Goal: Information Seeking & Learning: Check status

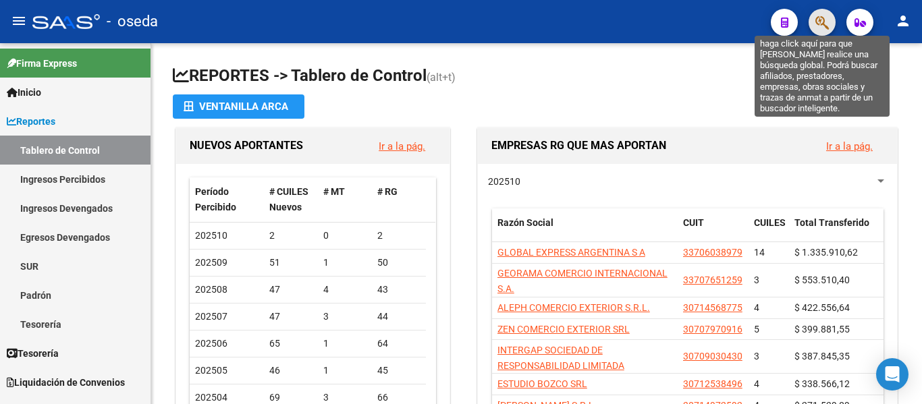
click at [821, 23] on icon "button" at bounding box center [821, 23] width 13 height 16
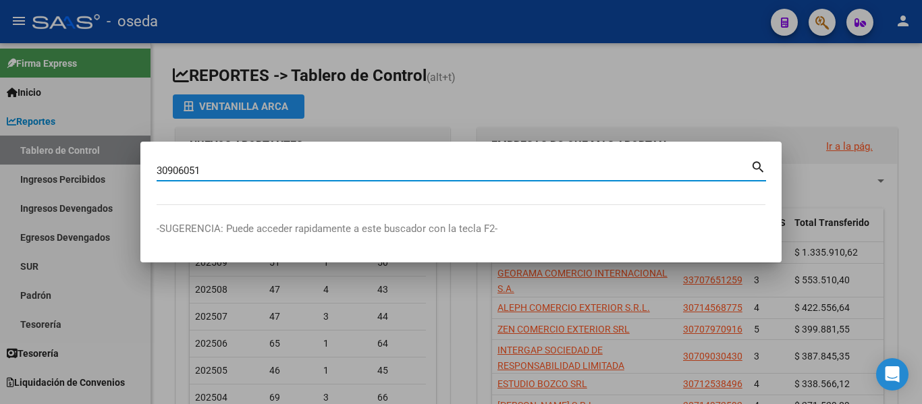
type input "30906051"
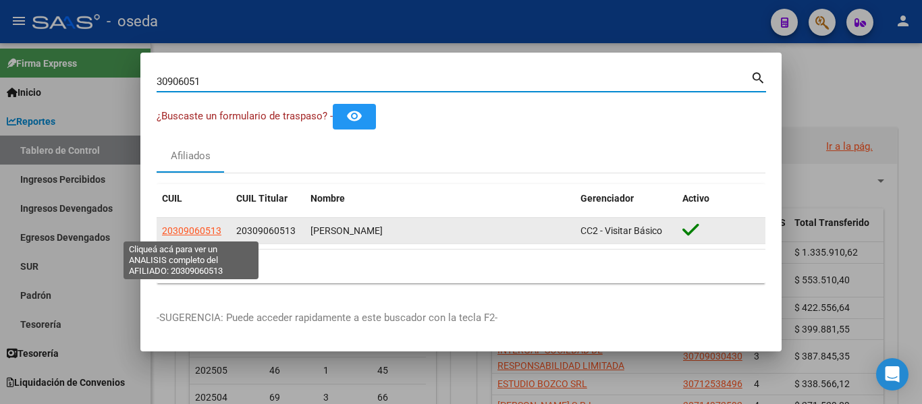
click at [195, 227] on span "20309060513" at bounding box center [191, 230] width 59 height 11
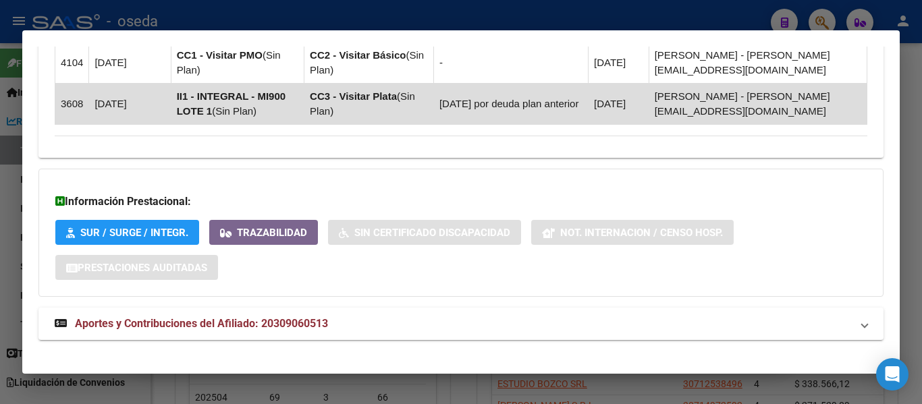
scroll to position [1139, 0]
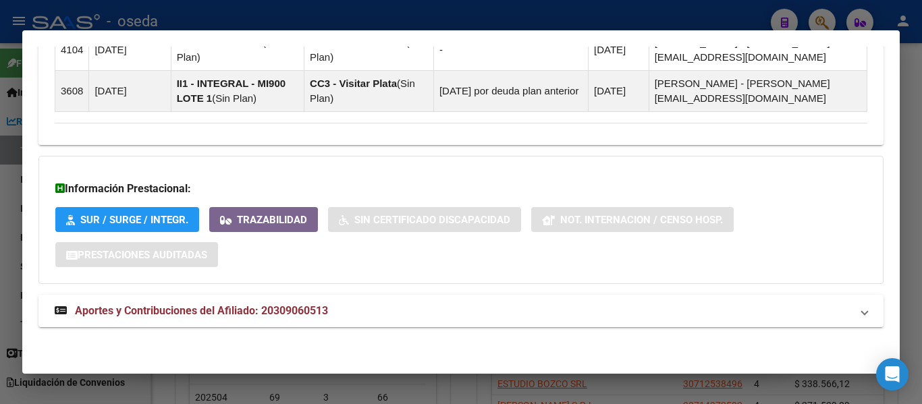
click at [321, 310] on span "Aportes y Contribuciones del Afiliado: 20309060513" at bounding box center [201, 310] width 253 height 13
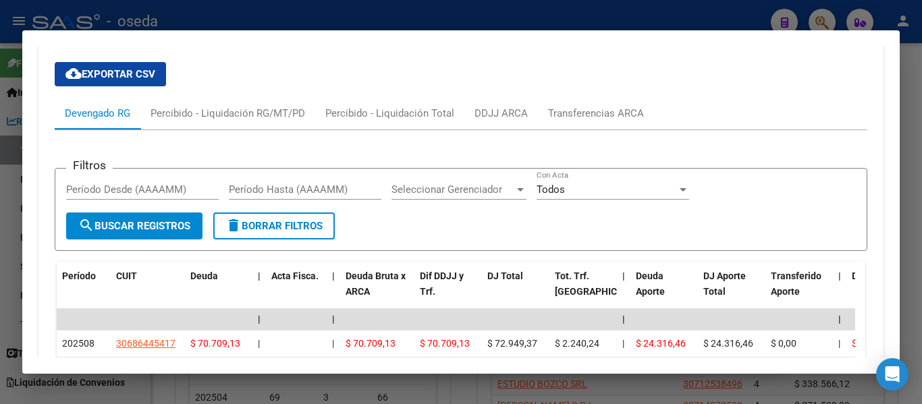
scroll to position [1499, 0]
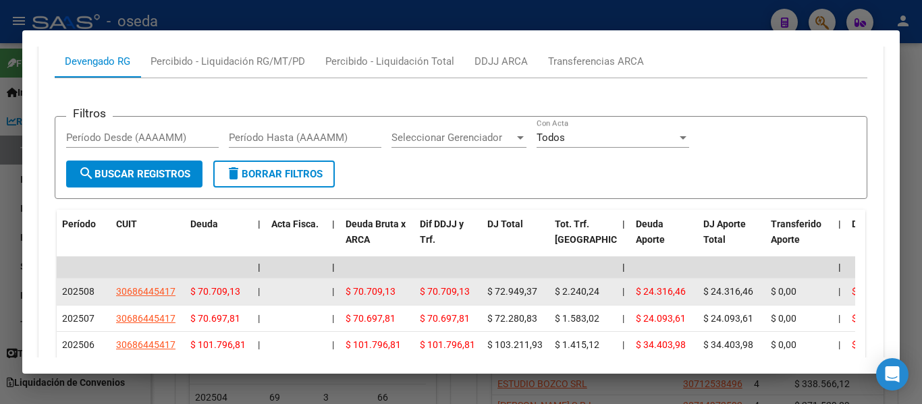
drag, startPoint x: 494, startPoint y: 288, endPoint x: 540, endPoint y: 292, distance: 46.1
click at [540, 292] on div "$ 72.949,37" at bounding box center [515, 292] width 57 height 16
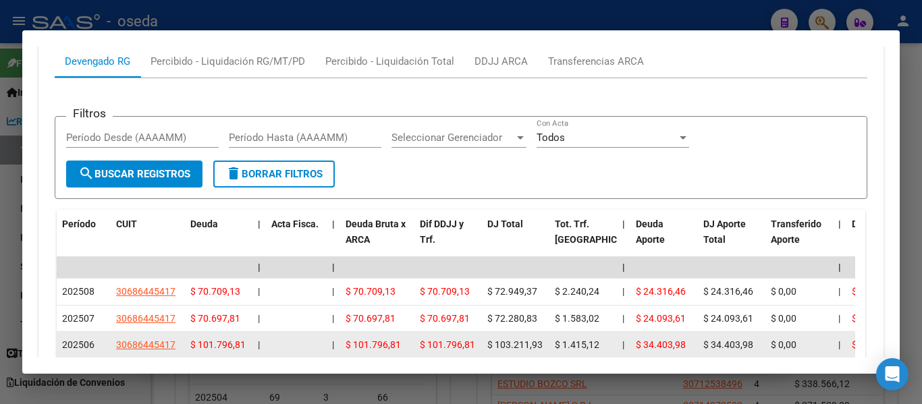
copy span "72.949,37"
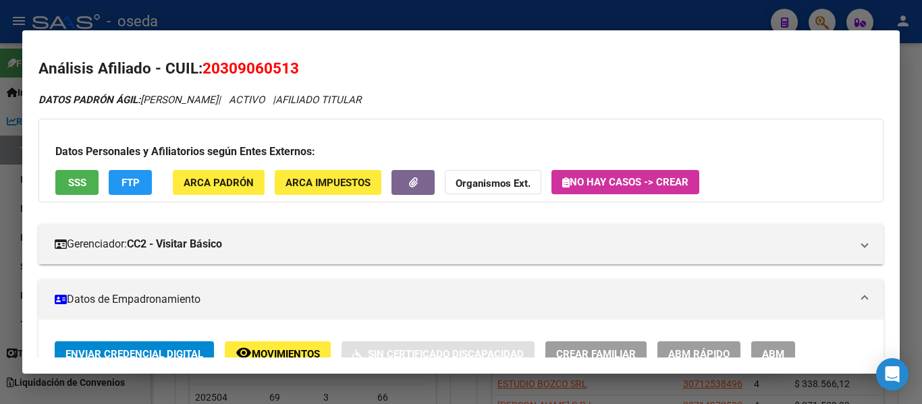
scroll to position [0, 0]
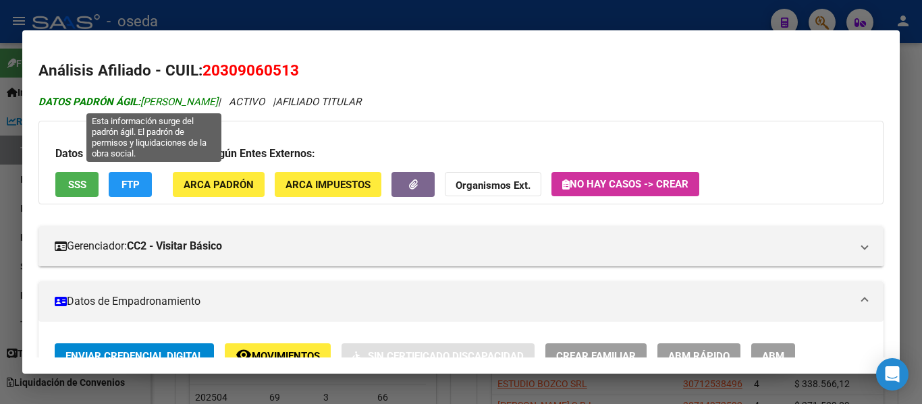
drag, startPoint x: 433, startPoint y: 98, endPoint x: 189, endPoint y: 101, distance: 243.6
click at [186, 100] on div "DATOS PADRÓN ÁGIL: [PERSON_NAME] | ACTIVO | AFILIADO TITULAR" at bounding box center [460, 102] width 845 height 16
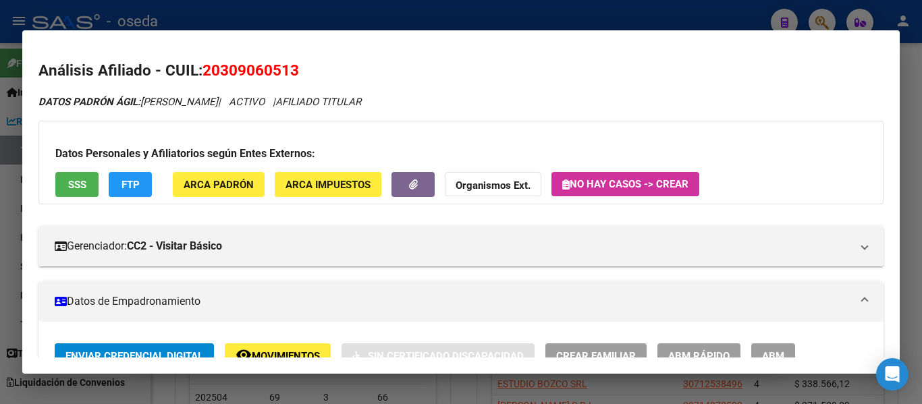
drag, startPoint x: 314, startPoint y: 70, endPoint x: 442, endPoint y: 103, distance: 132.4
click at [206, 70] on h2 "Análisis Afiliado - CUIL: 20309060513" at bounding box center [460, 70] width 845 height 23
copy span "20309060513"
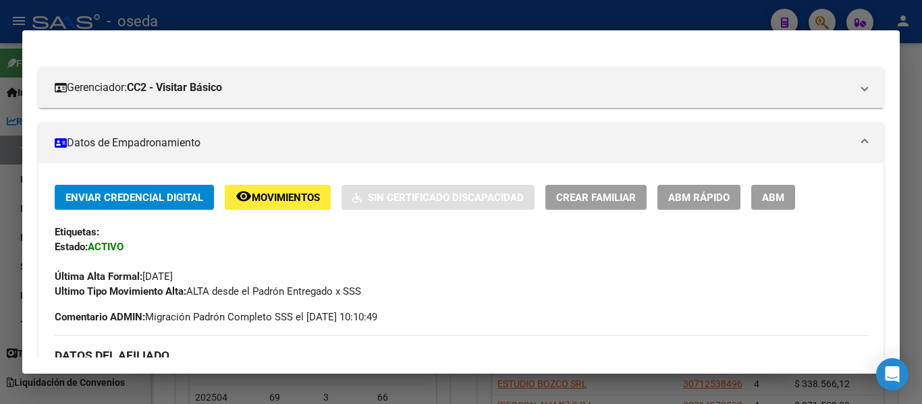
scroll to position [270, 0]
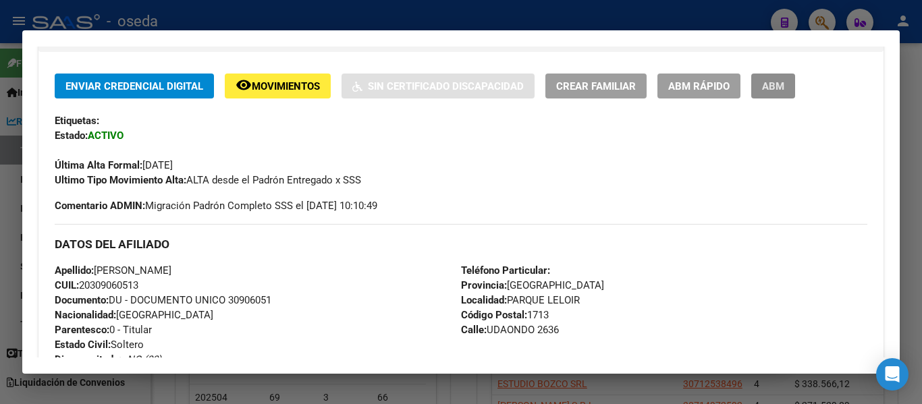
click at [790, 93] on button "ABM" at bounding box center [773, 86] width 44 height 25
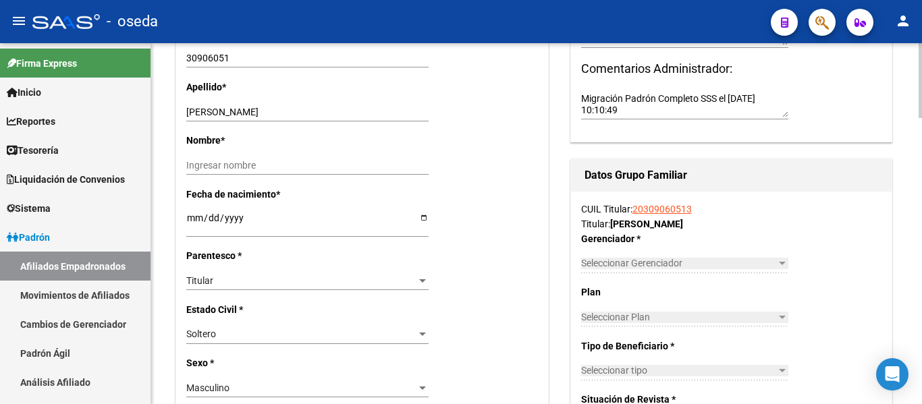
radio input "true"
type input "30-68644541-7"
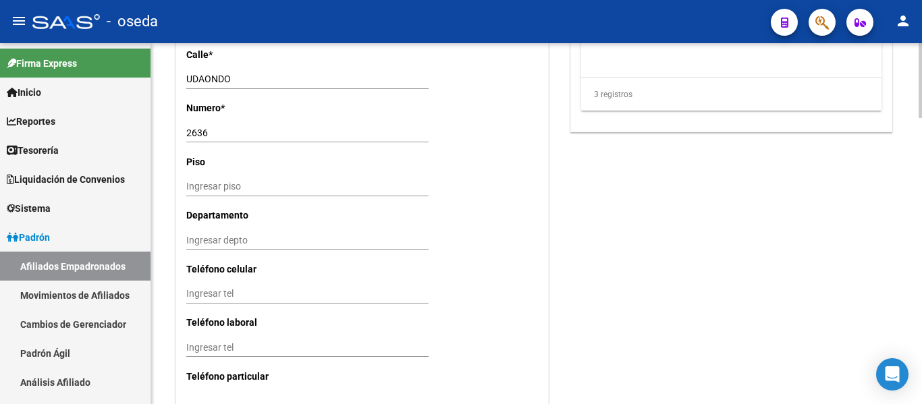
scroll to position [1215, 0]
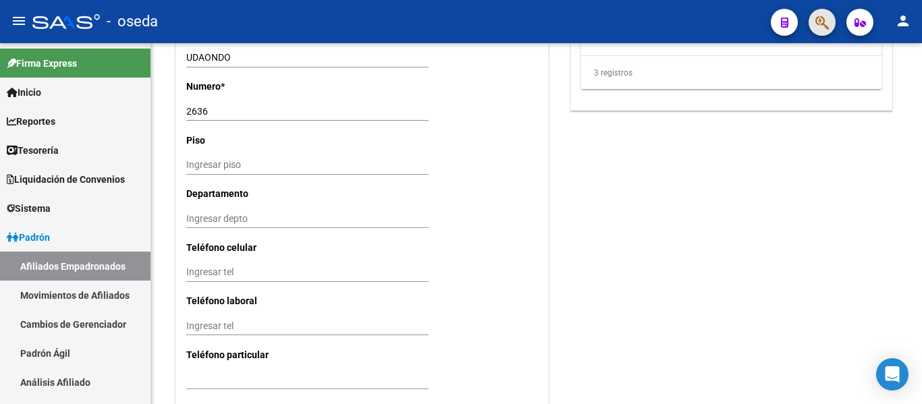
click at [812, 22] on button "button" at bounding box center [821, 22] width 27 height 27
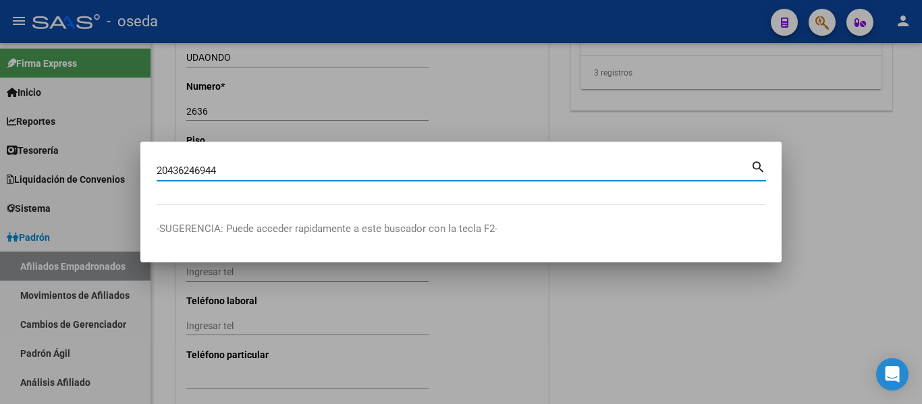
type input "20436246944"
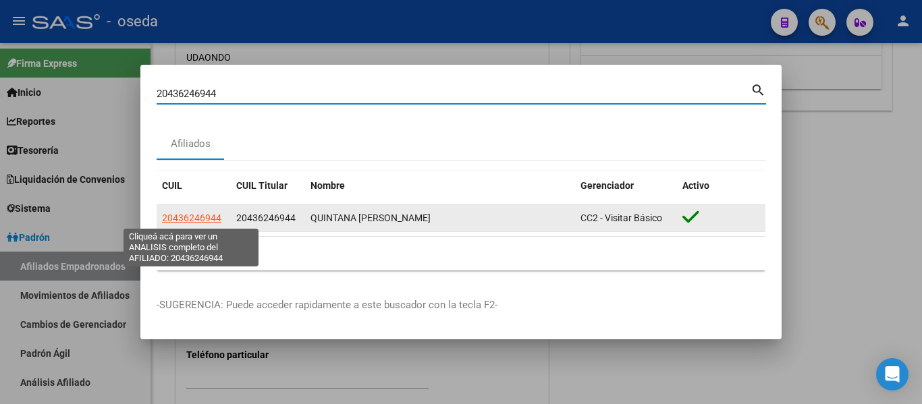
click at [202, 217] on span "20436246944" at bounding box center [191, 218] width 59 height 11
type textarea "20436246944"
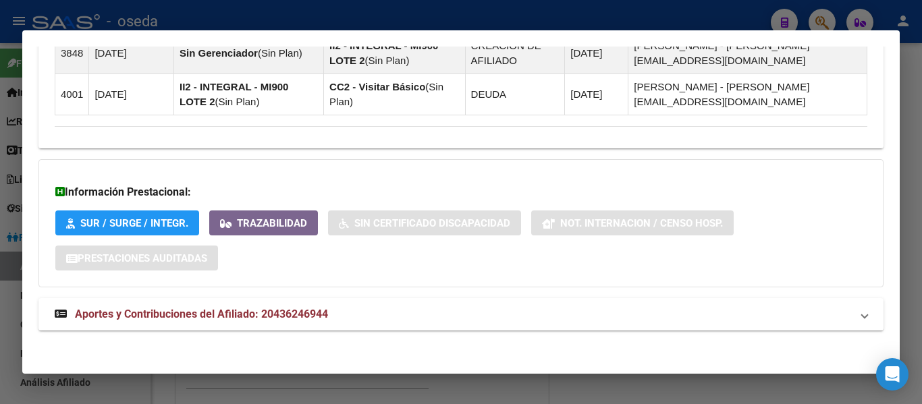
scroll to position [964, 0]
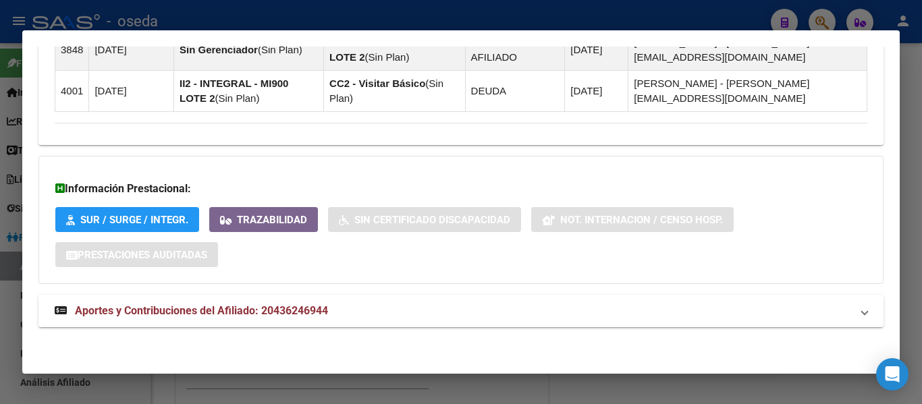
click at [289, 314] on span "Aportes y Contribuciones del Afiliado: 20436246944" at bounding box center [201, 310] width 253 height 13
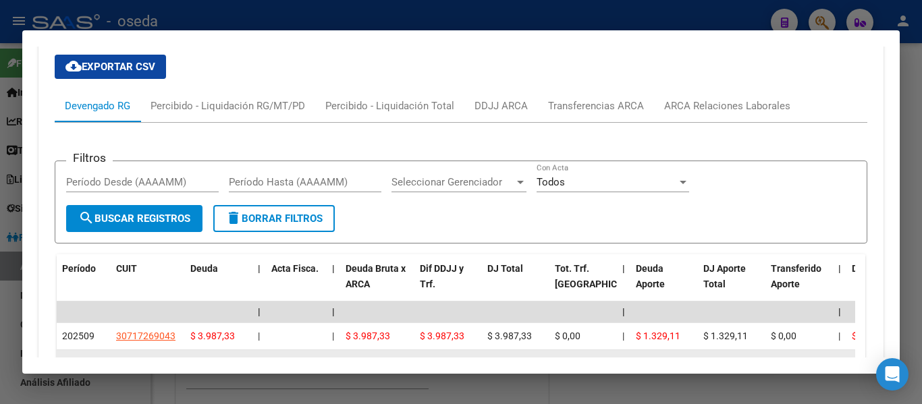
scroll to position [1381, 0]
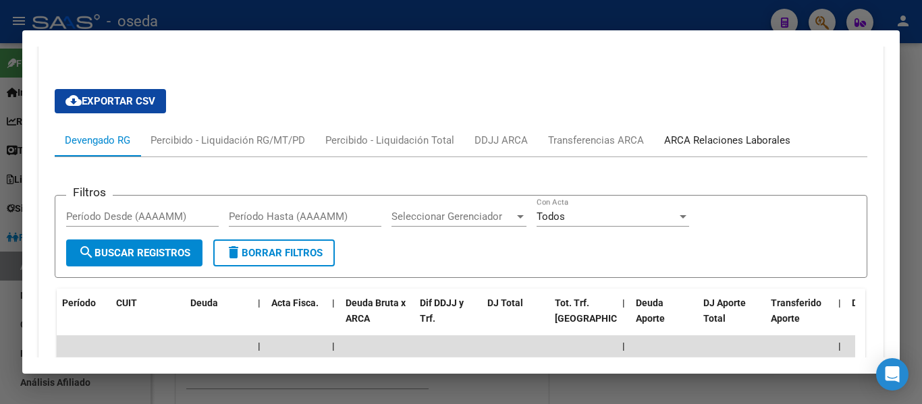
click at [675, 137] on div "ARCA Relaciones Laborales" at bounding box center [727, 140] width 126 height 15
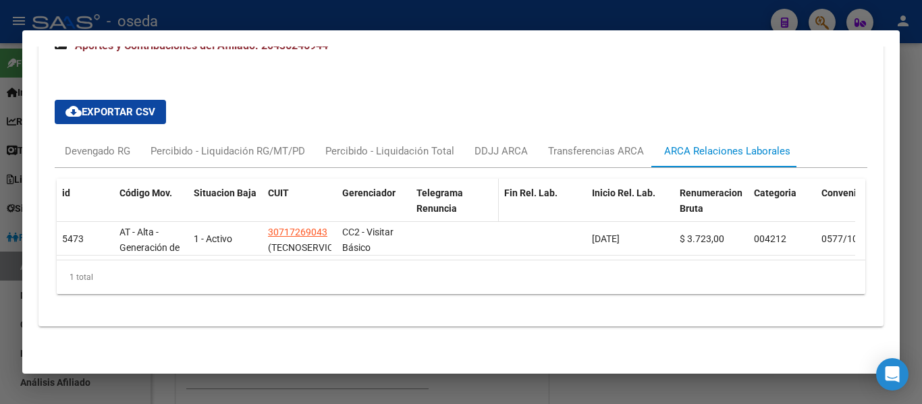
scroll to position [1244, 0]
click at [102, 144] on div "Devengado RG" at bounding box center [97, 151] width 65 height 15
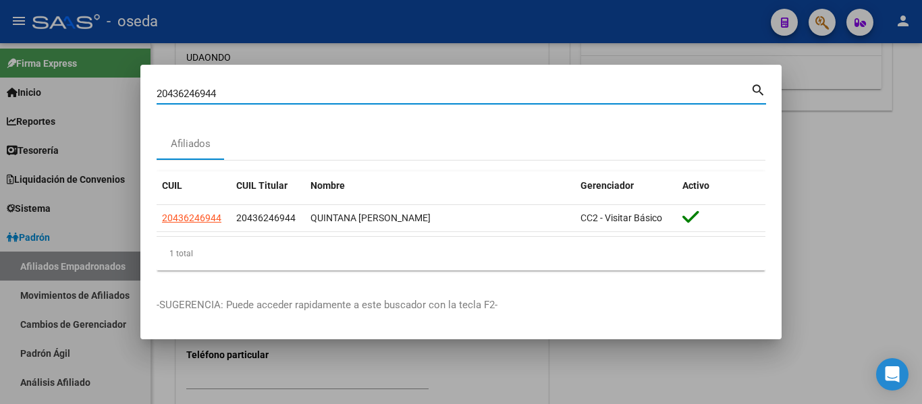
drag, startPoint x: 306, startPoint y: 96, endPoint x: 11, endPoint y: 1, distance: 309.2
click at [0, 51] on div "20436246944 Buscar (apellido, dni, cuil, nro traspaso, cuit, obra social) searc…" at bounding box center [461, 202] width 922 height 404
paste input "287343"
type input "20428734344"
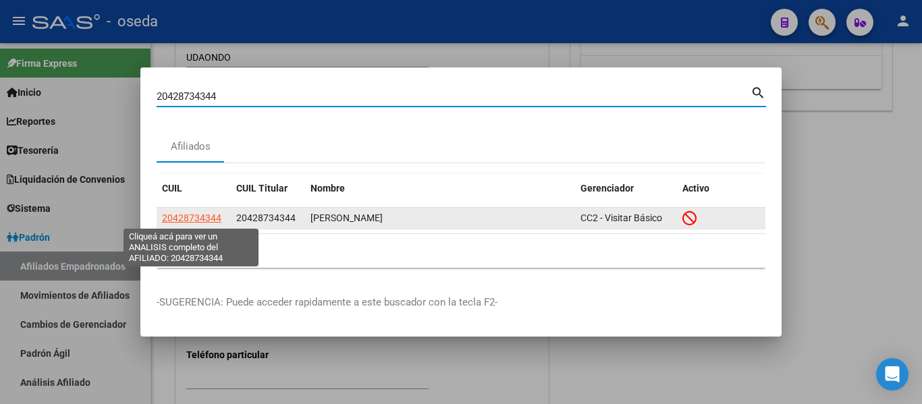
click at [198, 218] on span "20428734344" at bounding box center [191, 218] width 59 height 11
type textarea "20428734344"
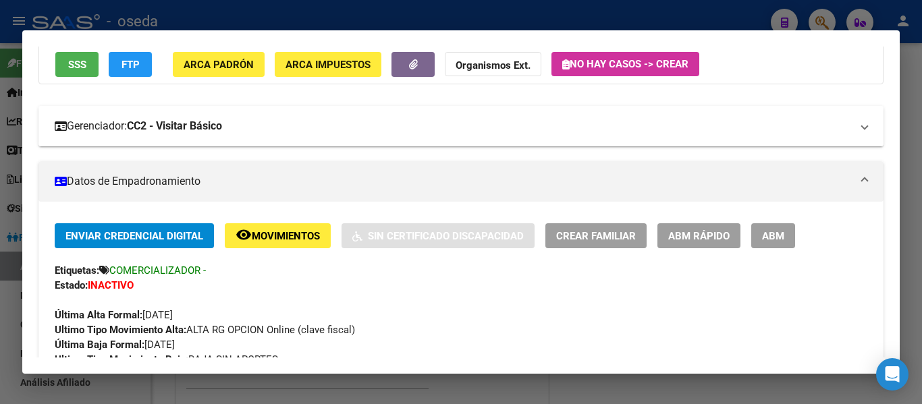
scroll to position [135, 0]
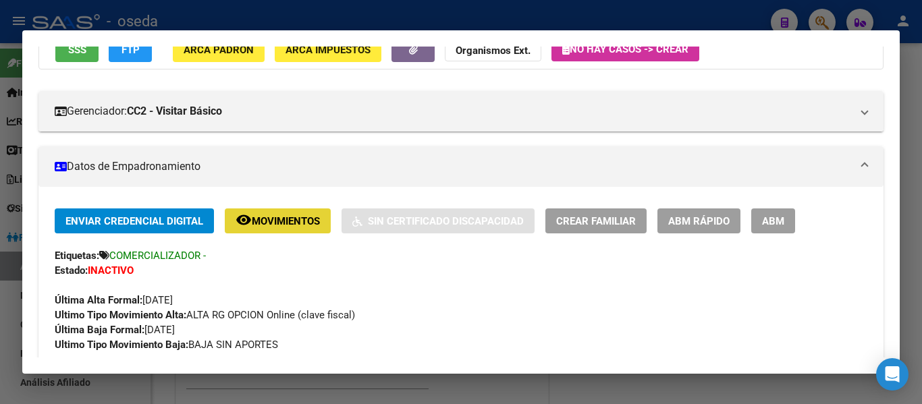
click at [308, 228] on button "remove_red_eye Movimientos" at bounding box center [278, 221] width 106 height 25
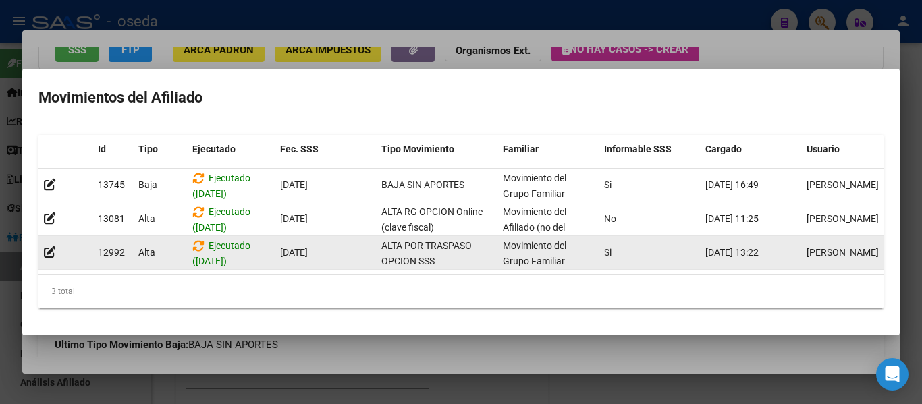
click at [362, 257] on datatable-body-cell "[DATE]" at bounding box center [325, 252] width 101 height 33
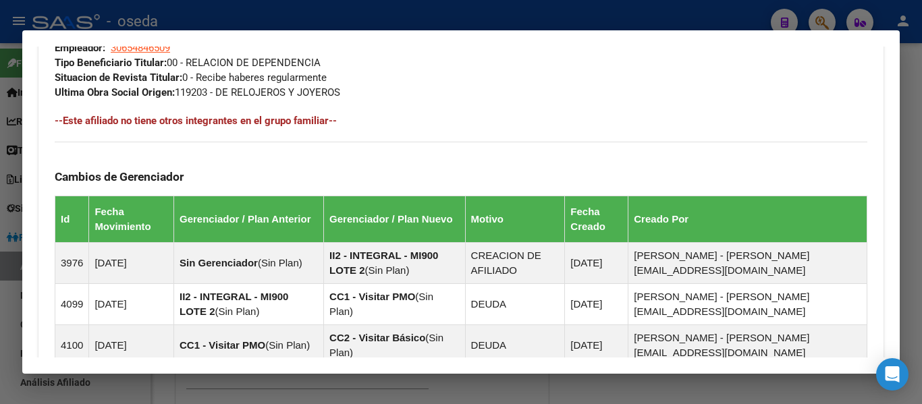
scroll to position [990, 0]
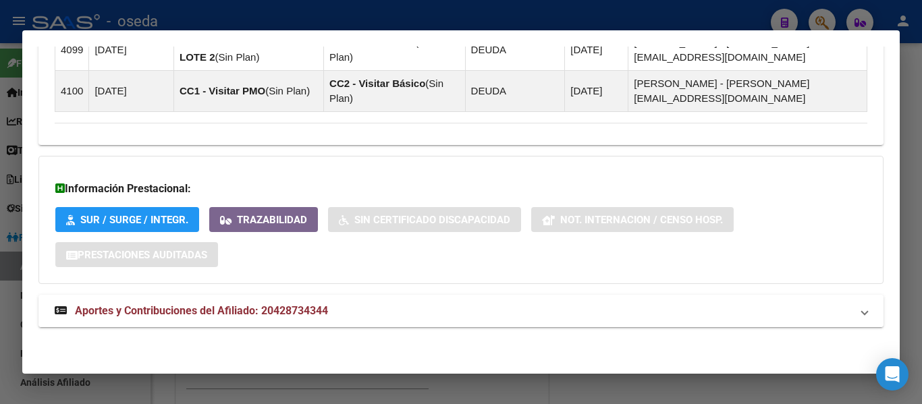
click at [266, 318] on strong "Aportes y Contribuciones del Afiliado: 20428734344" at bounding box center [191, 311] width 273 height 16
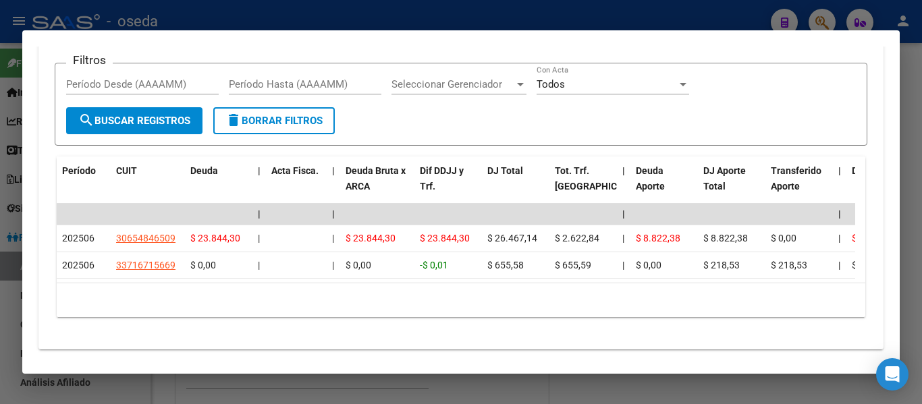
scroll to position [1437, 0]
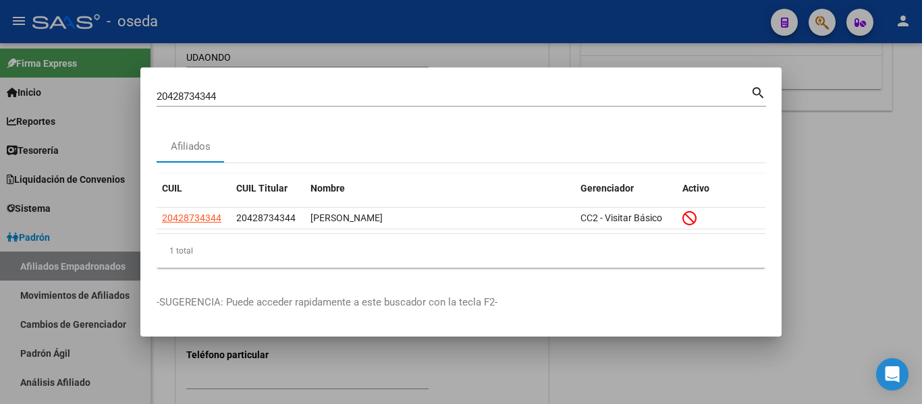
drag, startPoint x: 243, startPoint y: 82, endPoint x: 238, endPoint y: 96, distance: 14.3
click at [240, 94] on mat-dialog-container "20428734344 Buscar (apellido, dni, cuil, nro traspaso, cuit, obra social) searc…" at bounding box center [460, 201] width 641 height 269
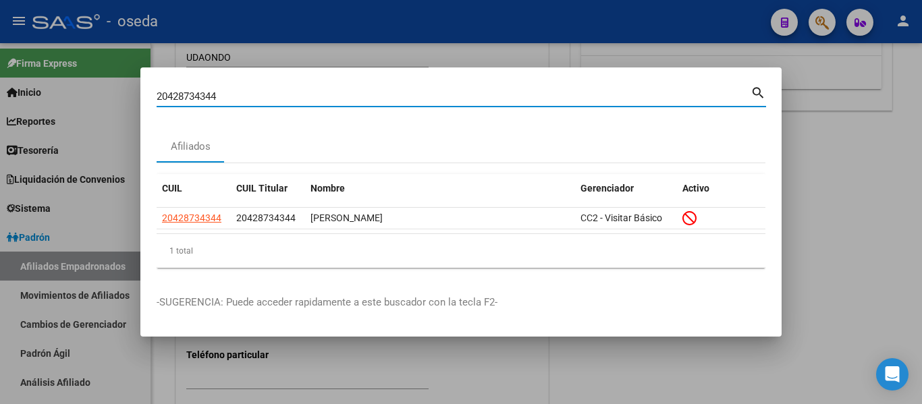
drag, startPoint x: 238, startPoint y: 96, endPoint x: 0, endPoint y: 72, distance: 238.8
click at [0, 72] on div "20428734344 Buscar (apellido, dni, cuil, nro traspaso, cuit, obra social) searc…" at bounding box center [461, 202] width 922 height 404
paste input "30906051"
type input "30906051"
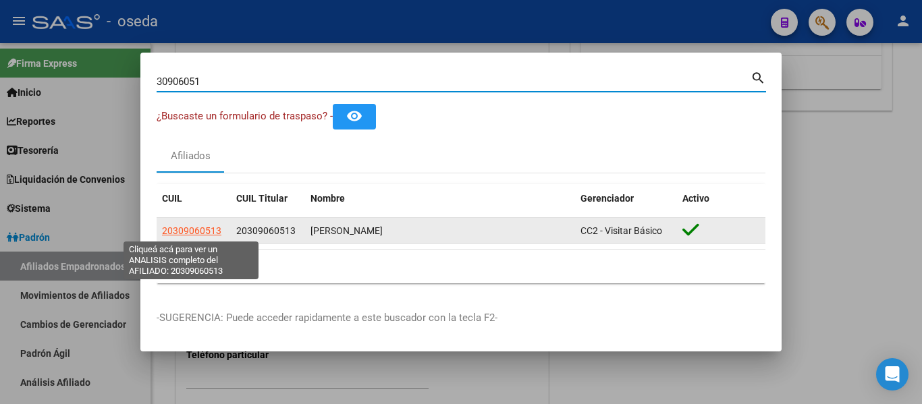
click at [196, 233] on span "20309060513" at bounding box center [191, 230] width 59 height 11
type textarea "20309060513"
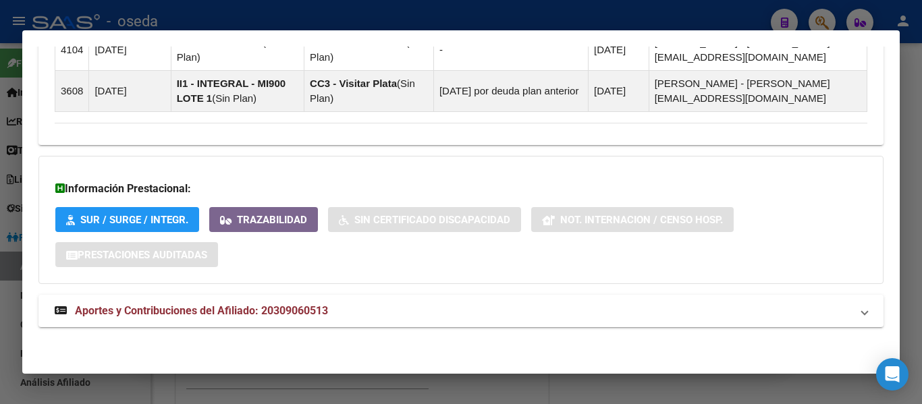
scroll to position [937, 0]
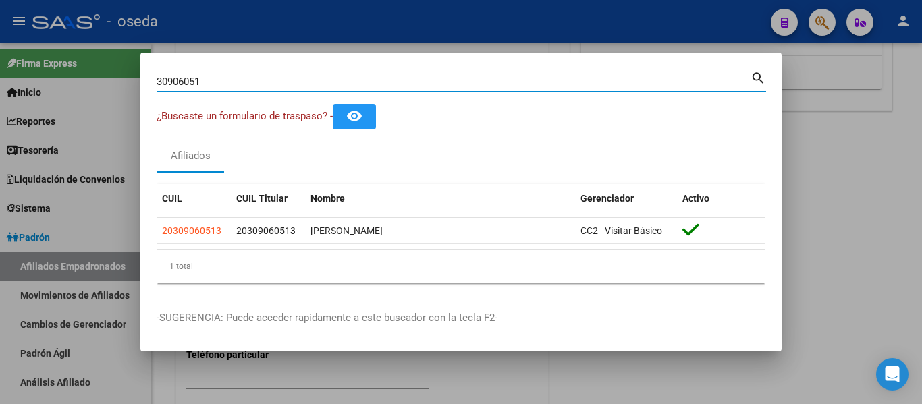
drag, startPoint x: 265, startPoint y: 77, endPoint x: 51, endPoint y: 73, distance: 214.6
click at [51, 73] on div "30906051 Buscar (apellido, dni, cuil, nro traspaso, cuit, obra social) search ¿…" at bounding box center [461, 202] width 922 height 404
type input "medina fa"
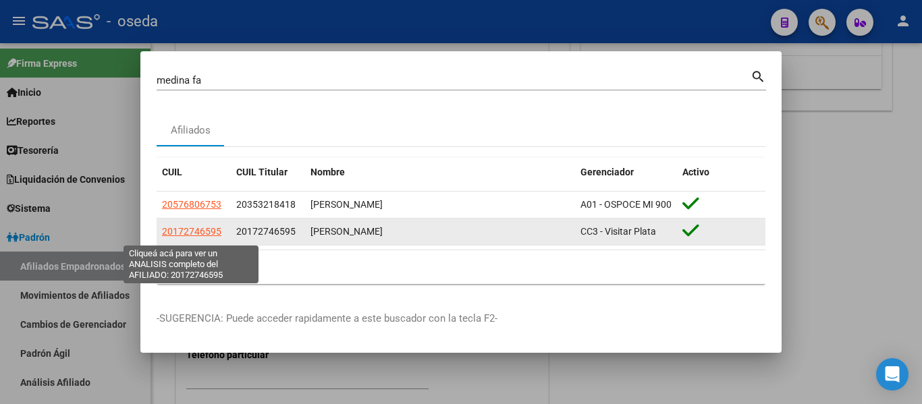
click at [184, 237] on span "20172746595" at bounding box center [191, 231] width 59 height 11
type textarea "20172746595"
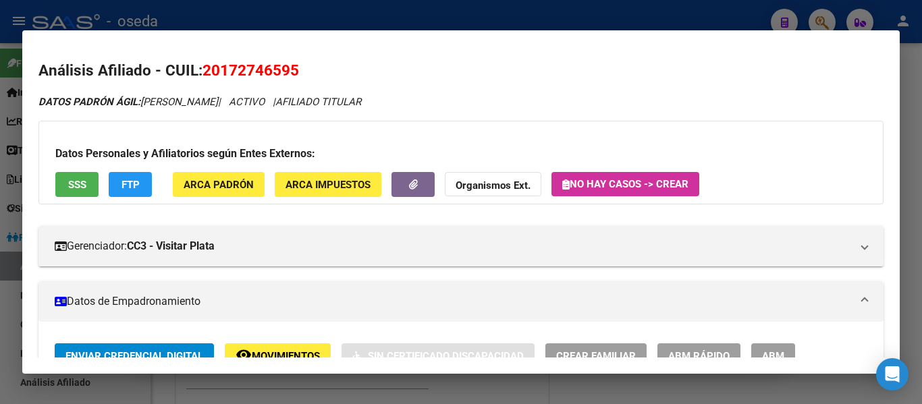
drag, startPoint x: 312, startPoint y: 77, endPoint x: 206, endPoint y: 78, distance: 106.0
click at [206, 78] on h2 "Análisis Afiliado - CUIL: 20172746595" at bounding box center [460, 70] width 845 height 23
copy span "20172746595"
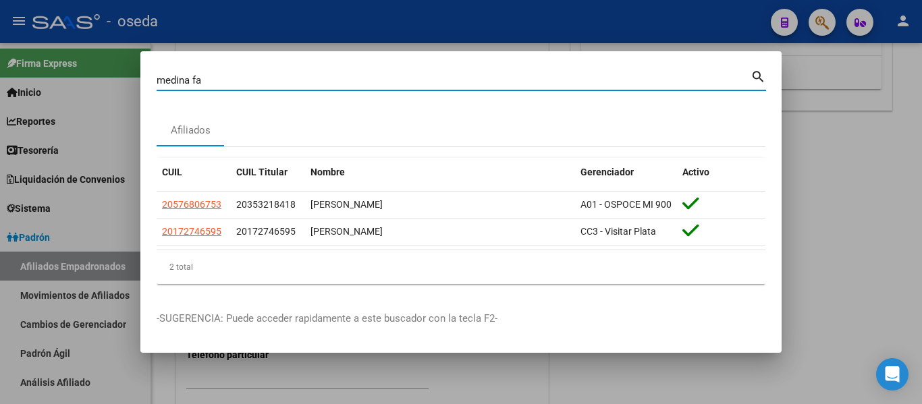
drag, startPoint x: 266, startPoint y: 82, endPoint x: 0, endPoint y: 41, distance: 269.0
click at [0, 43] on div "medina fa Buscar (apellido, dni, cuil, nro traspaso, cuit, obra social) search …" at bounding box center [461, 202] width 922 height 404
paste input "27174117514"
type input "27174117514"
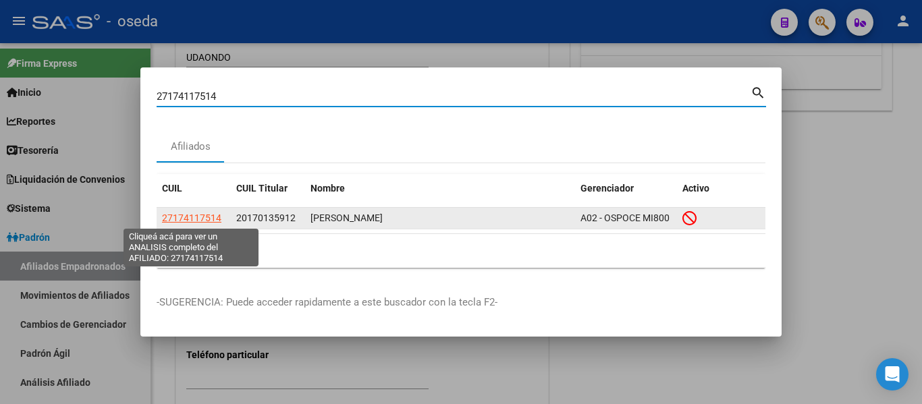
click at [198, 223] on span "27174117514" at bounding box center [191, 218] width 59 height 11
type textarea "27174117514"
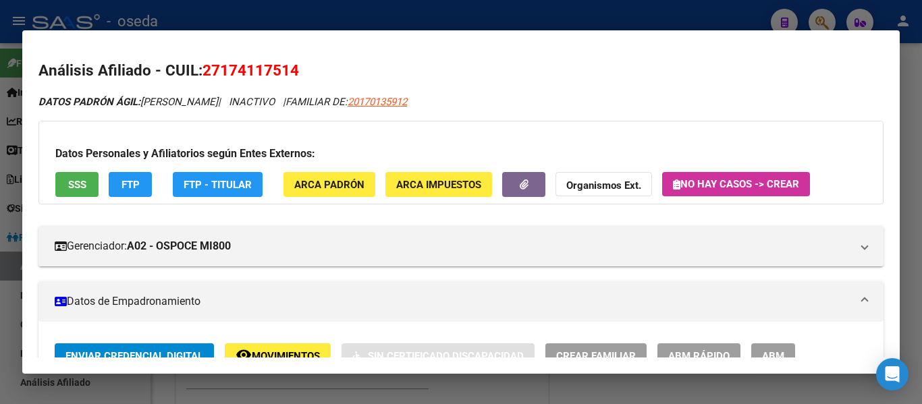
drag, startPoint x: 305, startPoint y: 67, endPoint x: 203, endPoint y: 71, distance: 102.0
click at [203, 71] on h2 "Análisis Afiliado - CUIL: 27174117514" at bounding box center [460, 70] width 845 height 23
copy span "27174117514"
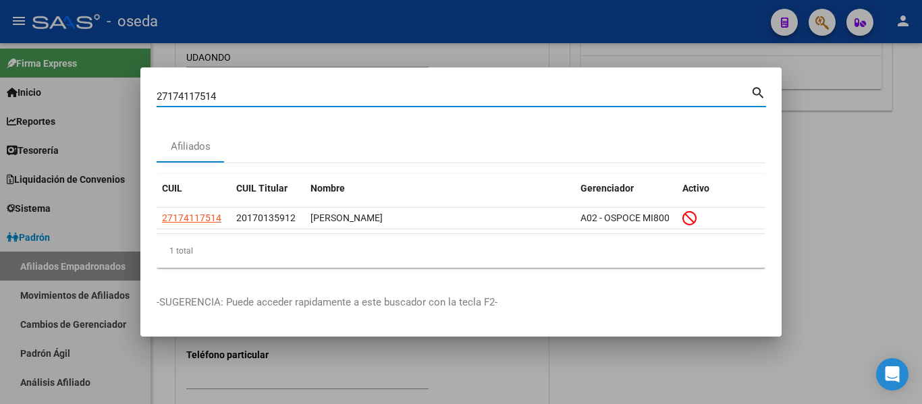
drag, startPoint x: 256, startPoint y: 92, endPoint x: 0, endPoint y: 52, distance: 258.9
click at [0, 53] on div "27174117514 Buscar (apellido, dni, cuil, nro traspaso, cuit, obra social) searc…" at bounding box center [461, 202] width 922 height 404
paste input "[PERSON_NAME] <[EMAIL_ADDRESS][DOMAIN_NAME]>"
type input "G"
type input "[PERSON_NAME]"
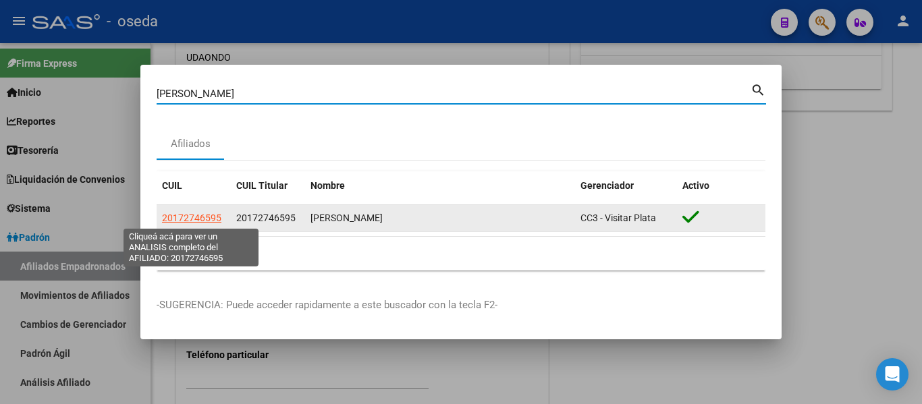
click at [182, 215] on span "20172746595" at bounding box center [191, 218] width 59 height 11
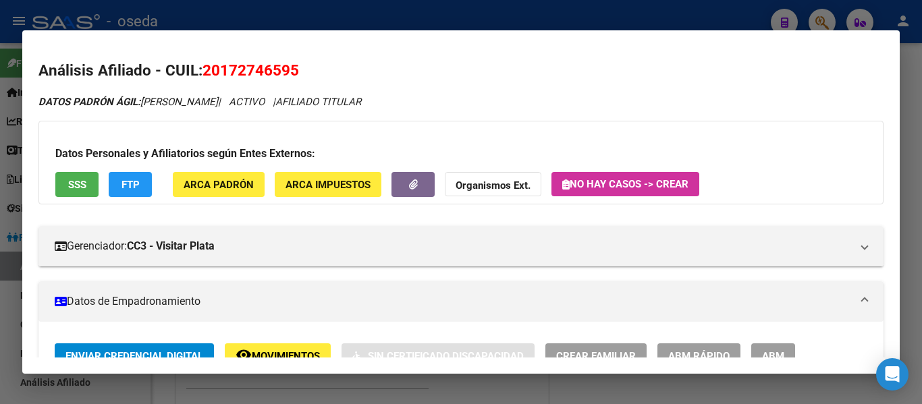
drag, startPoint x: 312, startPoint y: 70, endPoint x: 201, endPoint y: 85, distance: 112.3
click at [198, 77] on h2 "Análisis Afiliado - CUIL: 20172746595" at bounding box center [460, 70] width 845 height 23
copy h2 "20172746595"
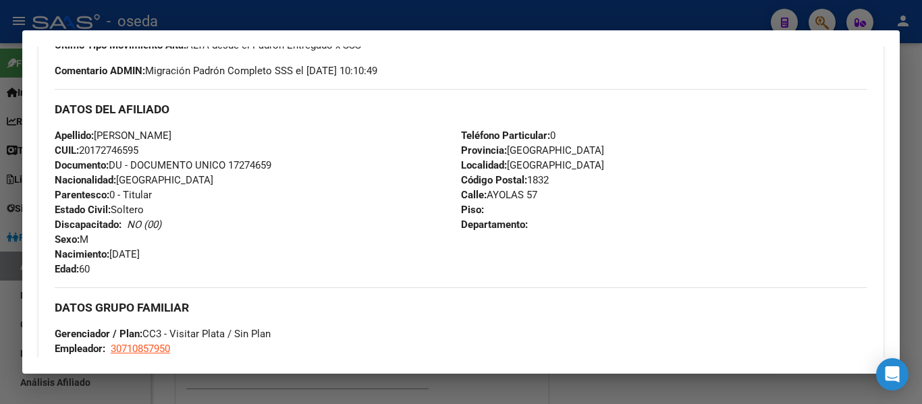
scroll to position [675, 0]
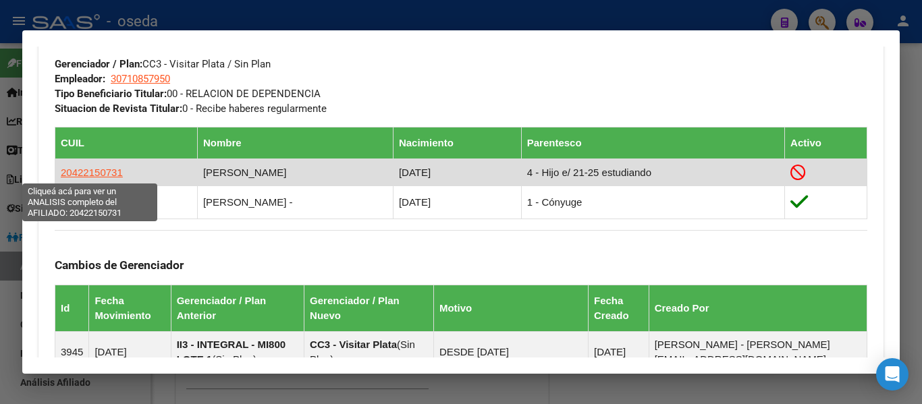
click at [83, 171] on span "20422150731" at bounding box center [92, 172] width 62 height 11
type textarea "20422150731"
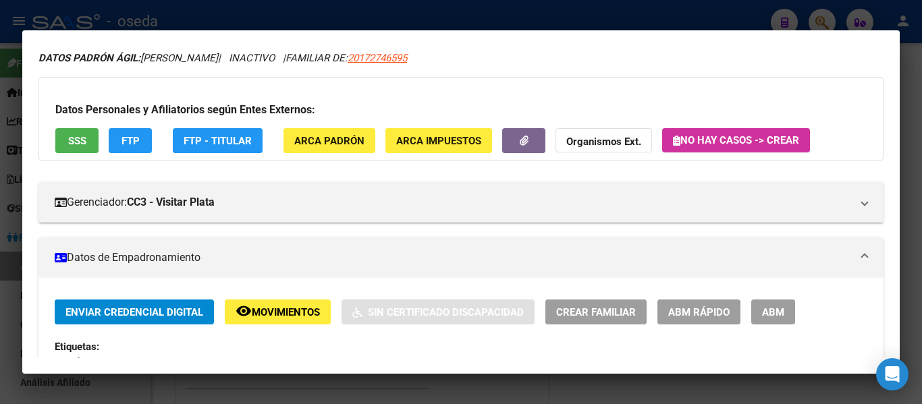
scroll to position [67, 0]
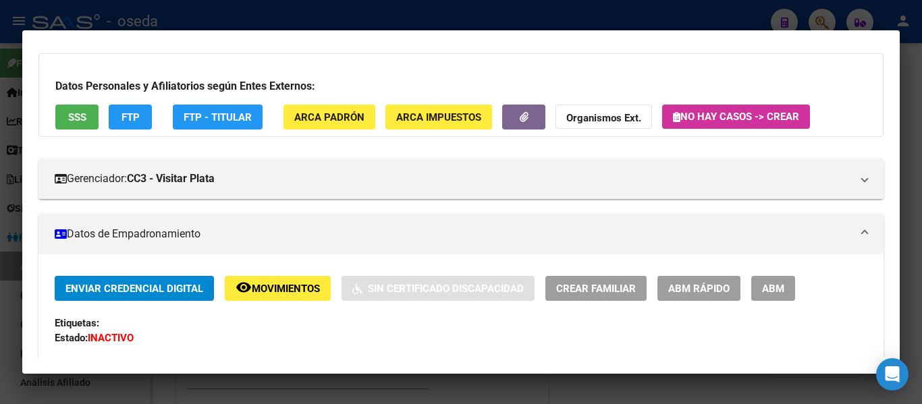
click at [312, 289] on span "Movimientos" at bounding box center [286, 289] width 68 height 12
